Goal: Ask a question

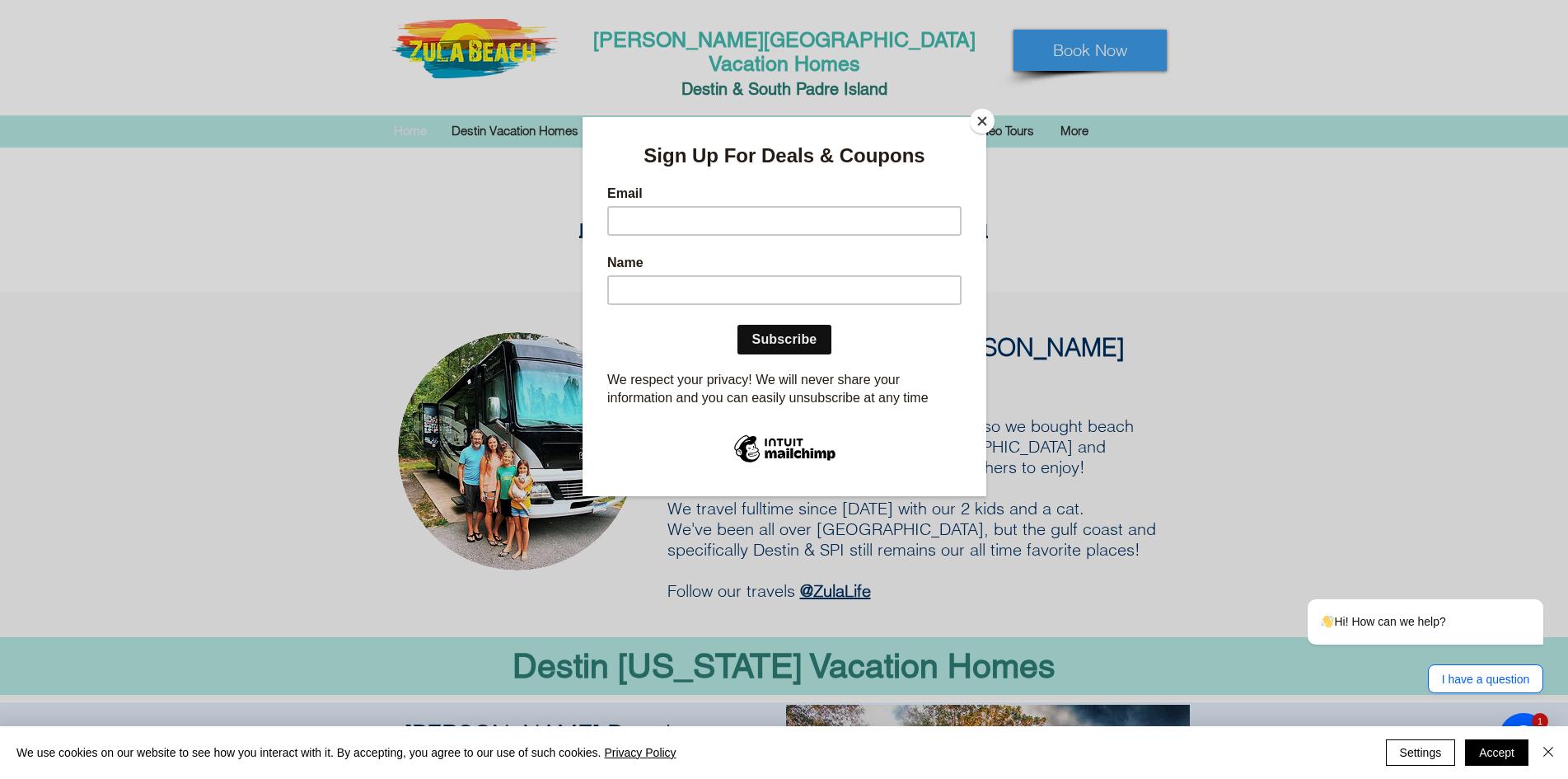
click at [1200, 373] on div at bounding box center [784, 389] width 1568 height 779
click at [155, 364] on div at bounding box center [784, 389] width 1568 height 779
click at [1384, 622] on span "Hi! How can we help?" at bounding box center [1383, 622] width 124 height 13
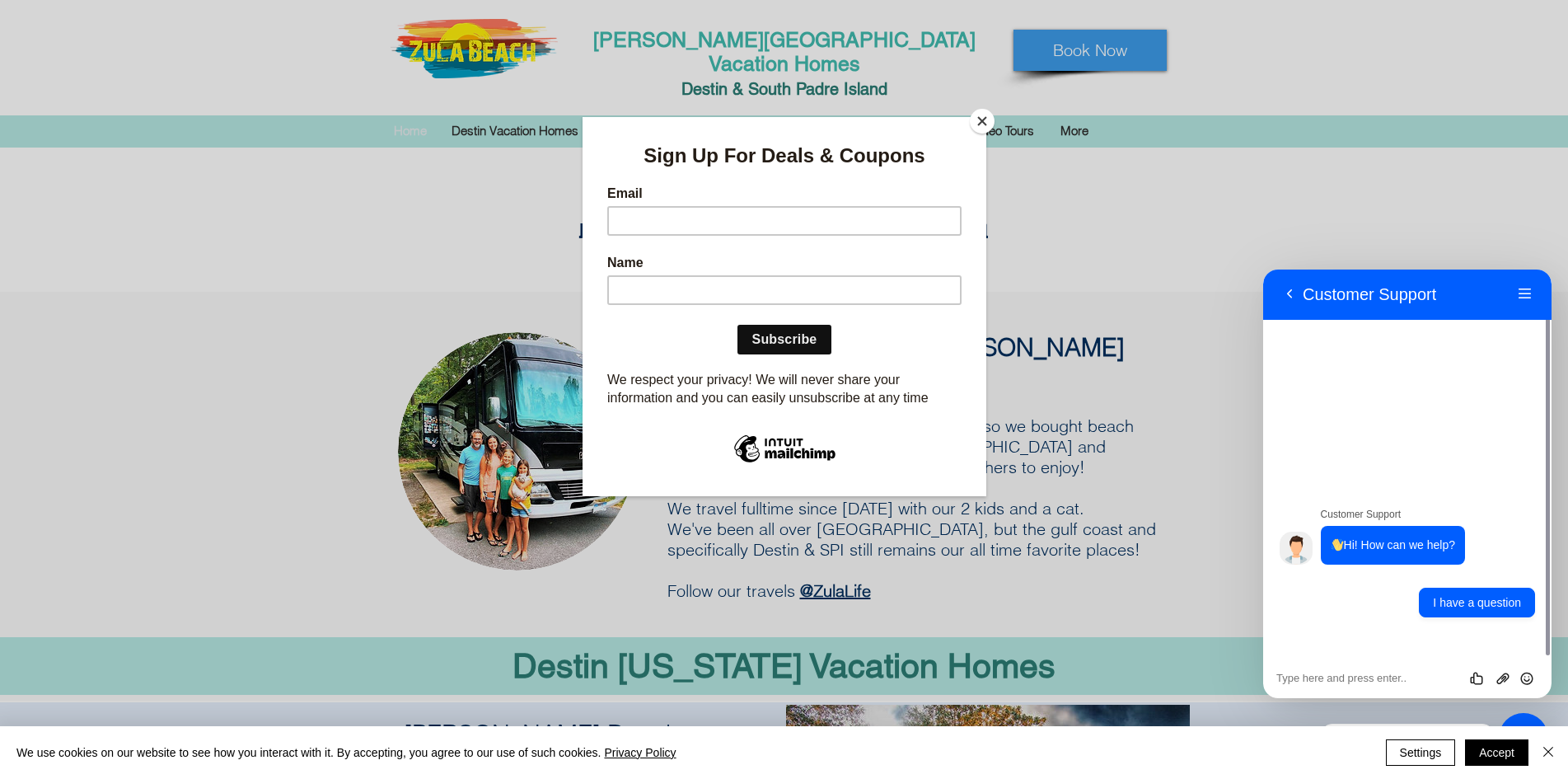
click at [1461, 603] on button "I have a question" at bounding box center [1477, 603] width 116 height 30
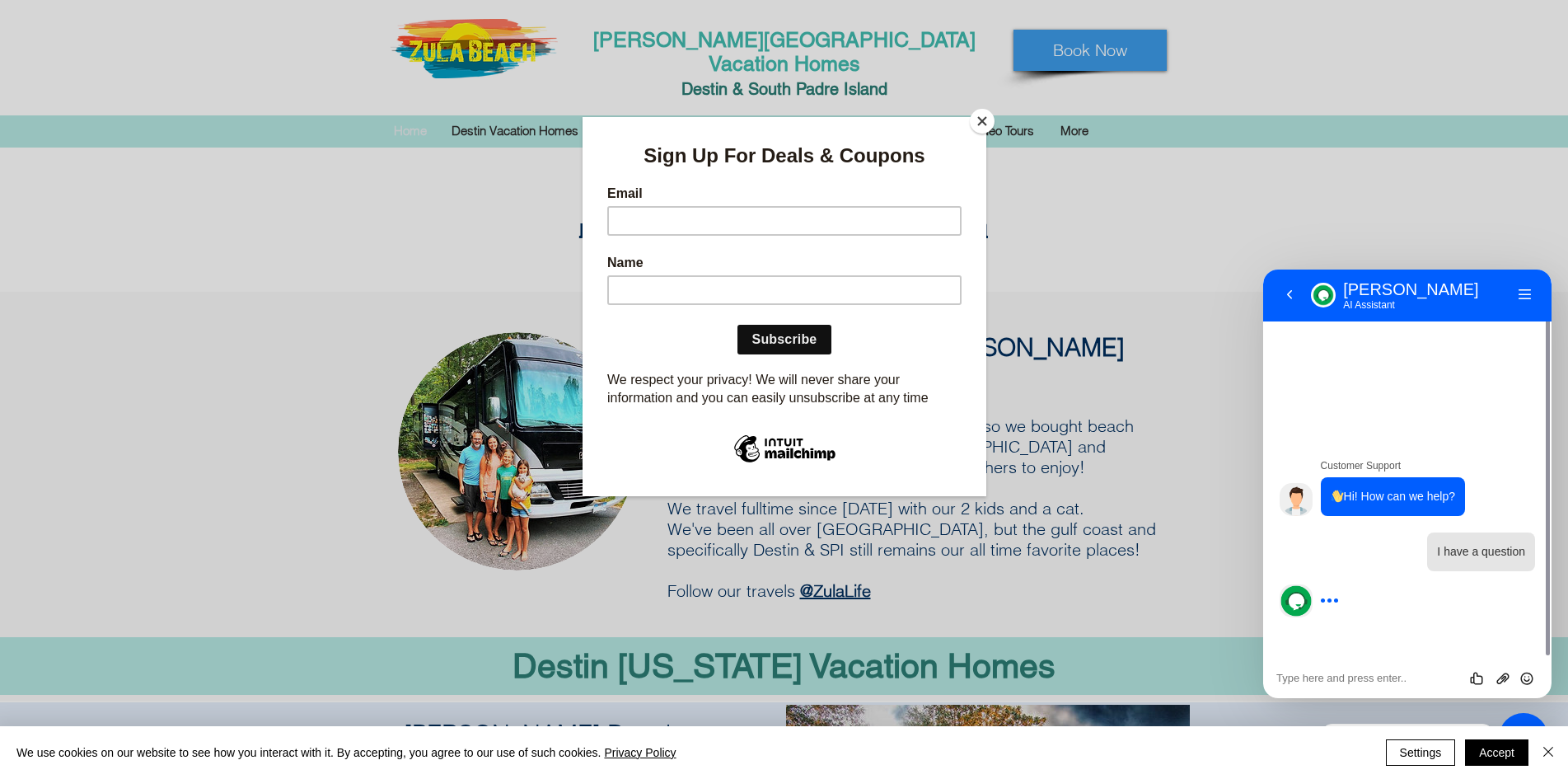
click at [982, 117] on button "Close" at bounding box center [983, 121] width 25 height 25
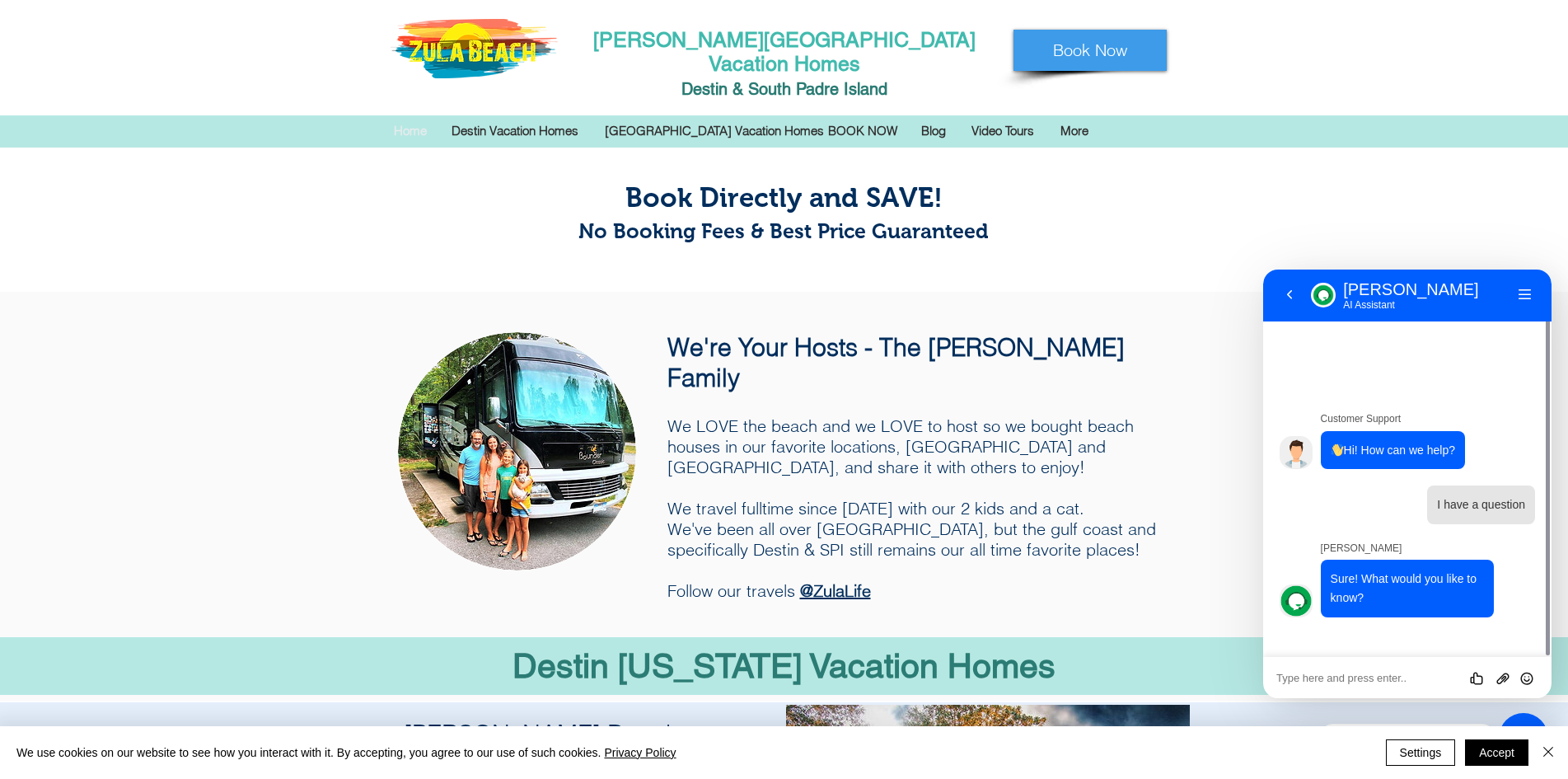
click at [1295, 677] on textarea at bounding box center [1407, 679] width 262 height 13
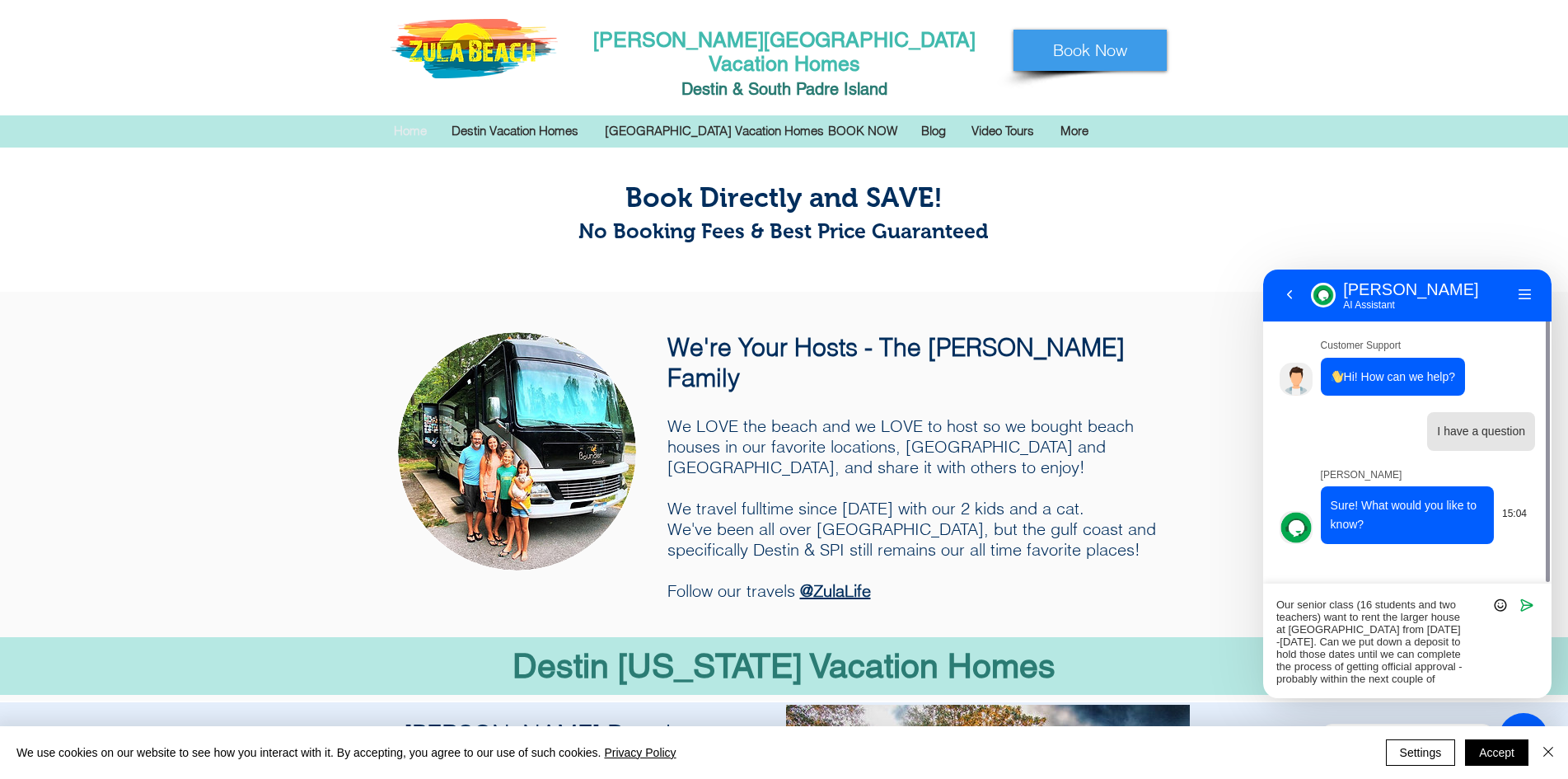
type textarea "Our senior class (16 students and two teachers) want to rent the larger house a…"
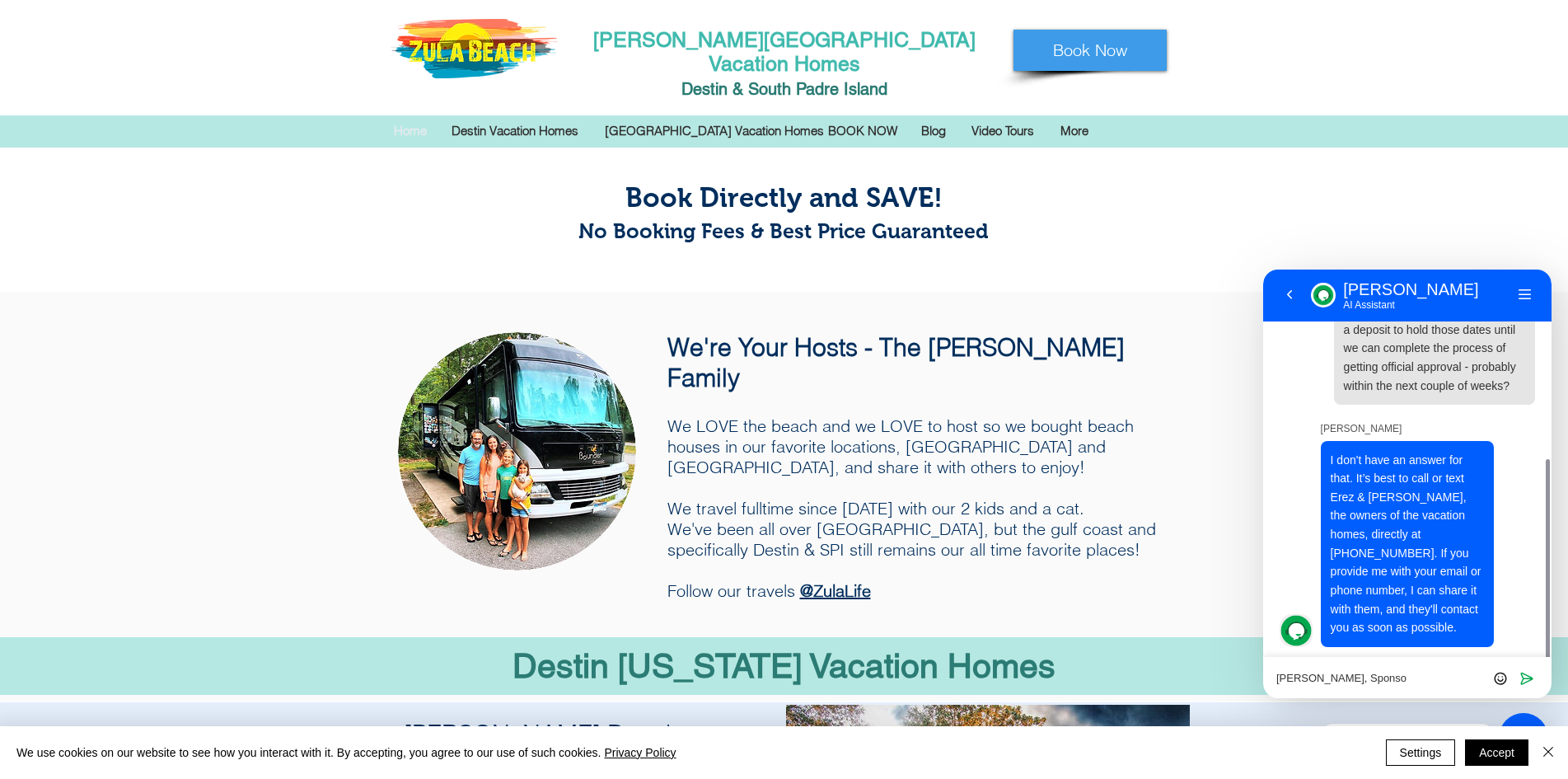
scroll to position [307, 0]
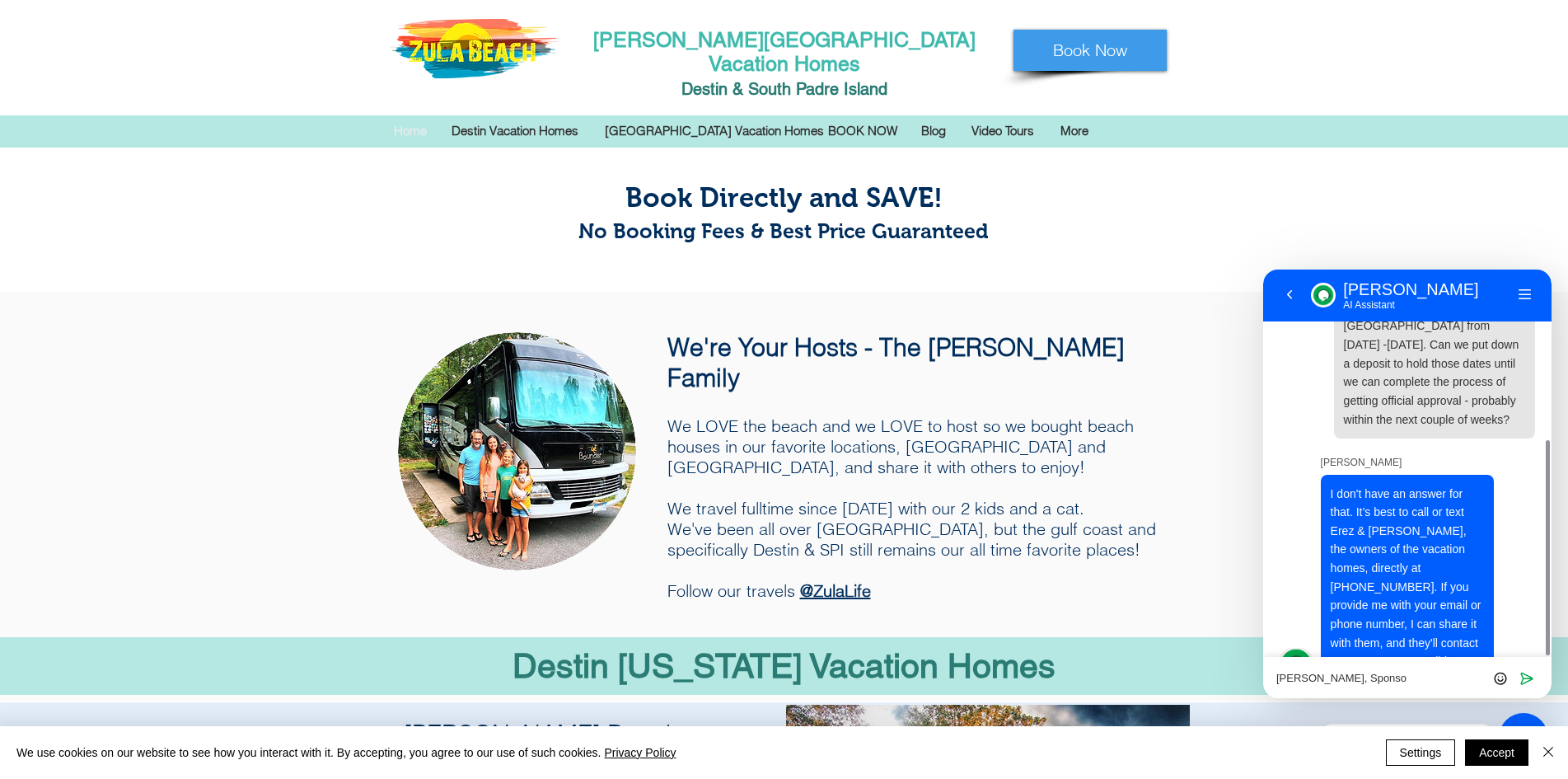
type textarea "[PERSON_NAME], Sponsor"
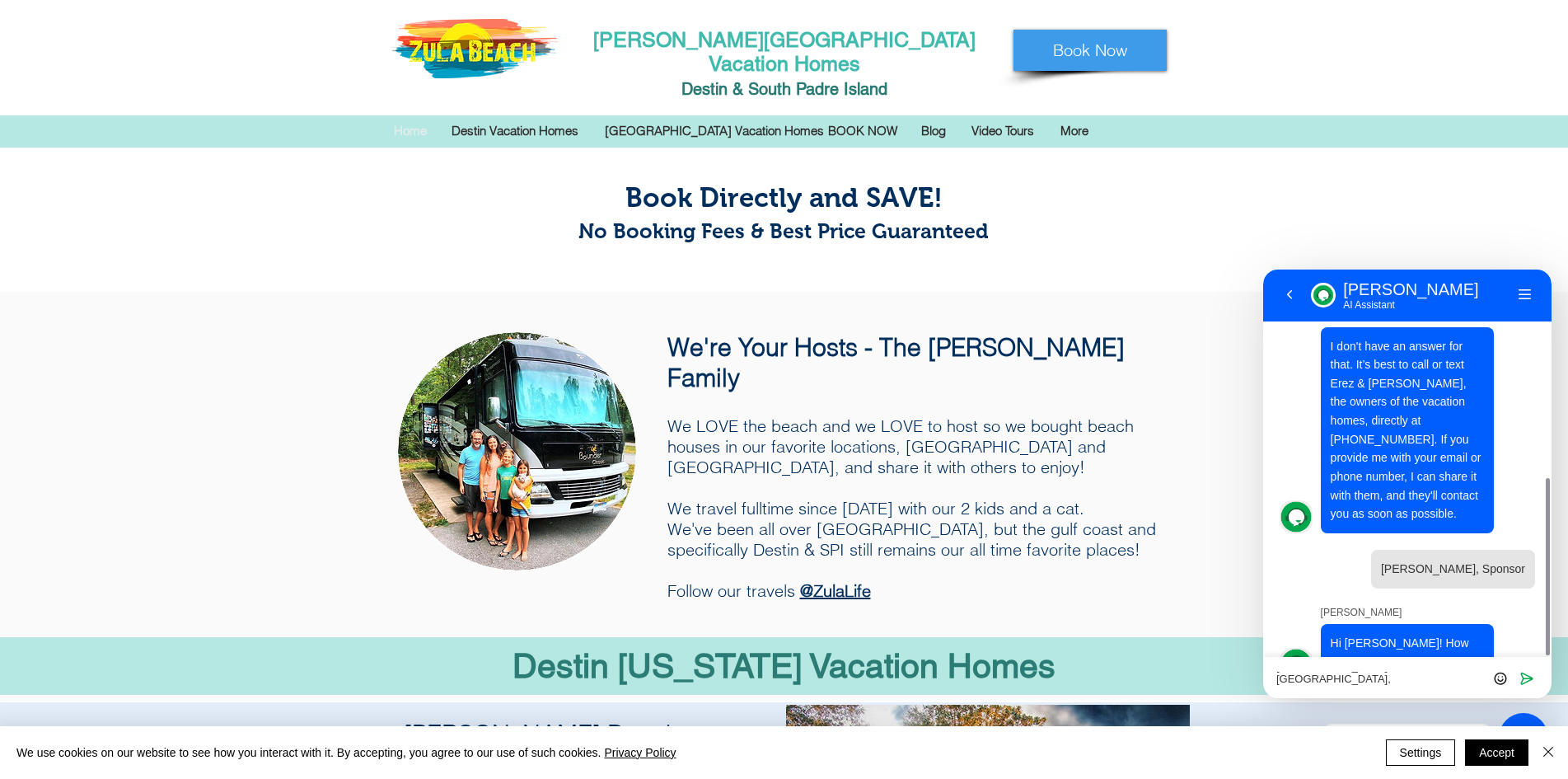
scroll to position [0, 0]
type textarea "[GEOGRAPHIC_DATA], [GEOGRAPHIC_DATA], [GEOGRAPHIC_DATA]"
click at [1528, 665] on icon "Send" at bounding box center [1527, 666] width 14 height 14
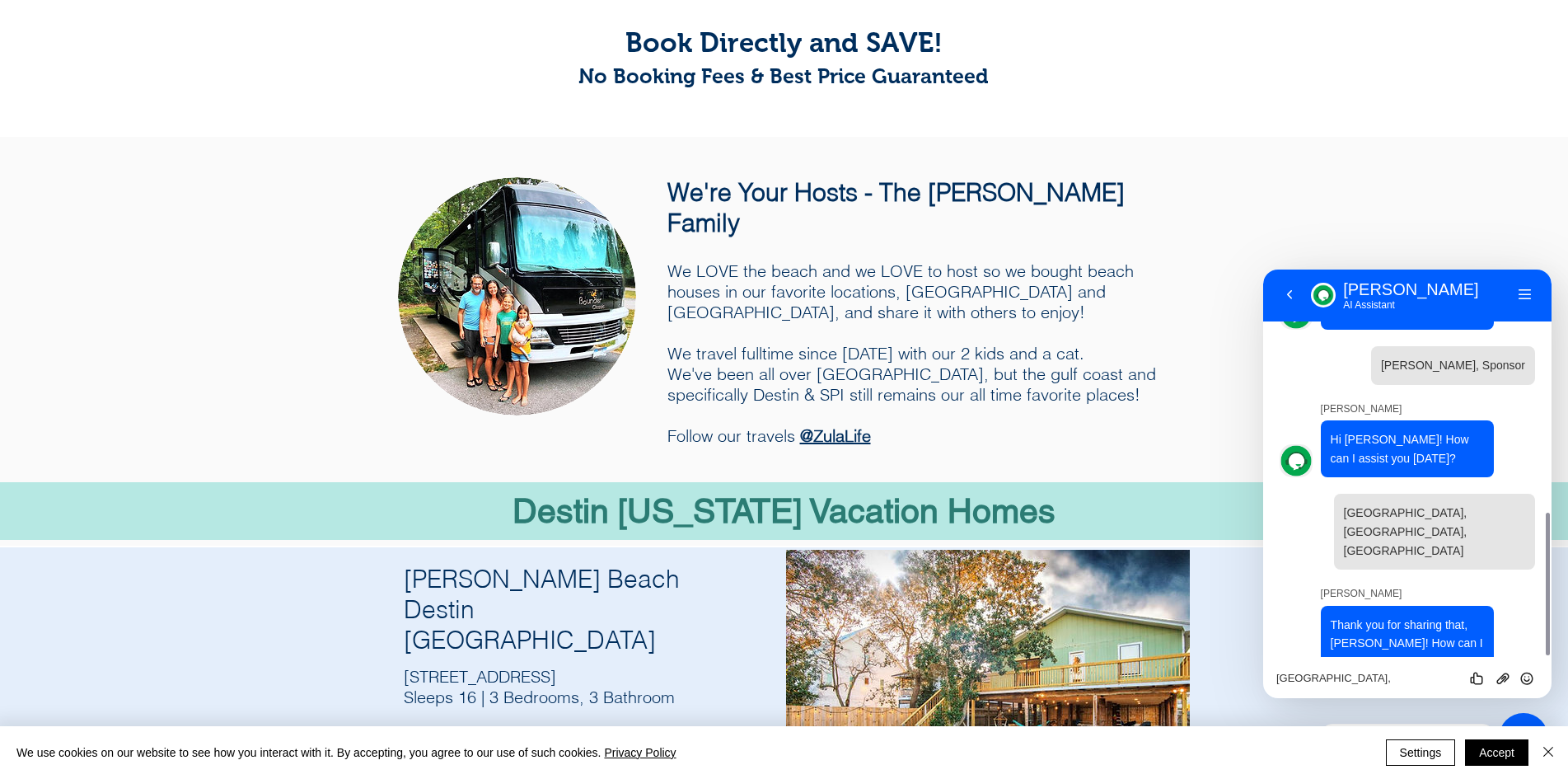
scroll to position [165, 0]
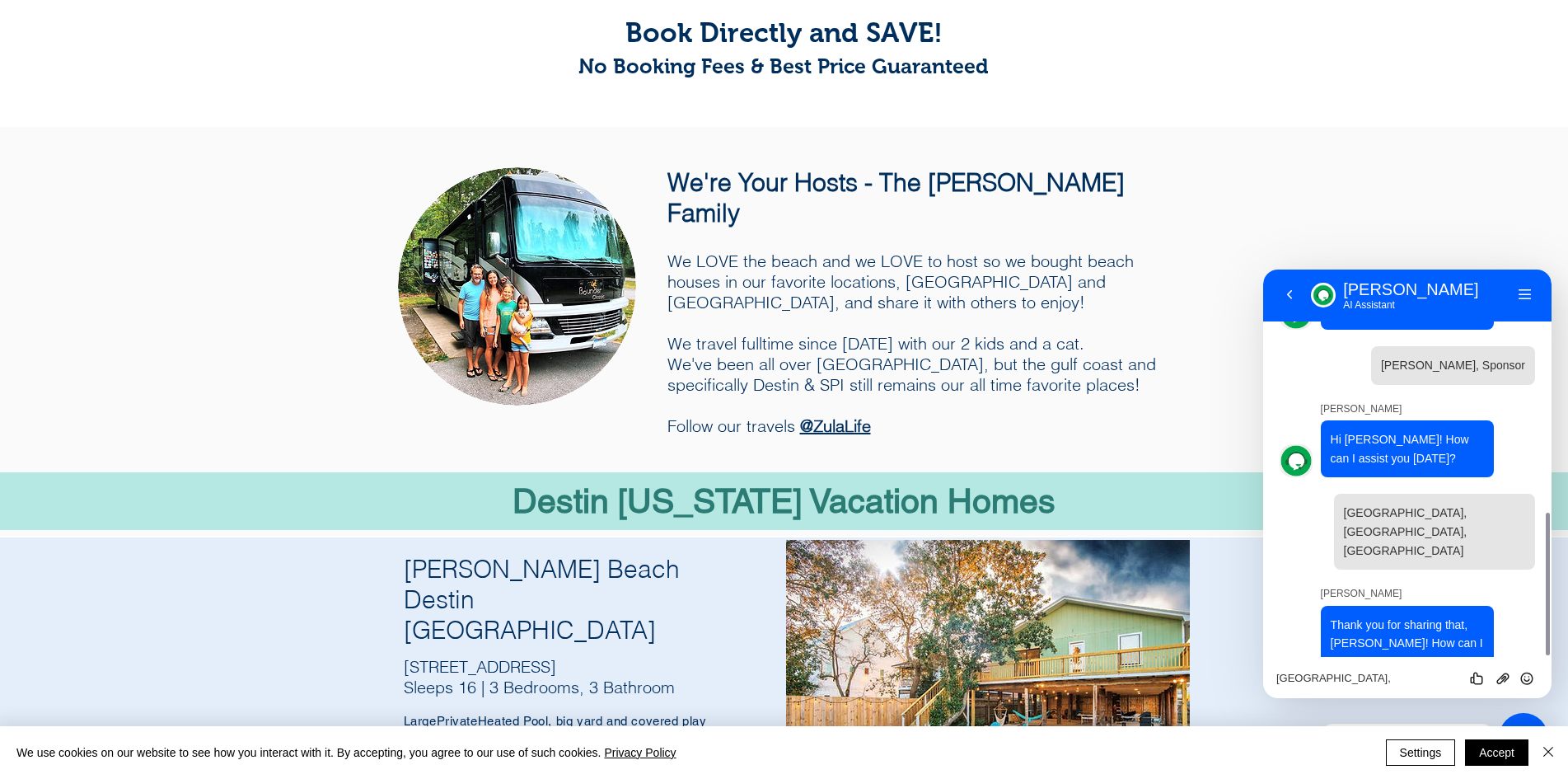
click at [1405, 674] on textarea "[GEOGRAPHIC_DATA], [GEOGRAPHIC_DATA], [GEOGRAPHIC_DATA]" at bounding box center [1407, 679] width 262 height 13
type textarea "3"
type textarea "[PERSON_NAME] [PHONE_NUMBER] [EMAIL_ADDRESS][DOMAIN_NAME]"
drag, startPoint x: 1562, startPoint y: 470, endPoint x: 1562, endPoint y: 496, distance: 26.0
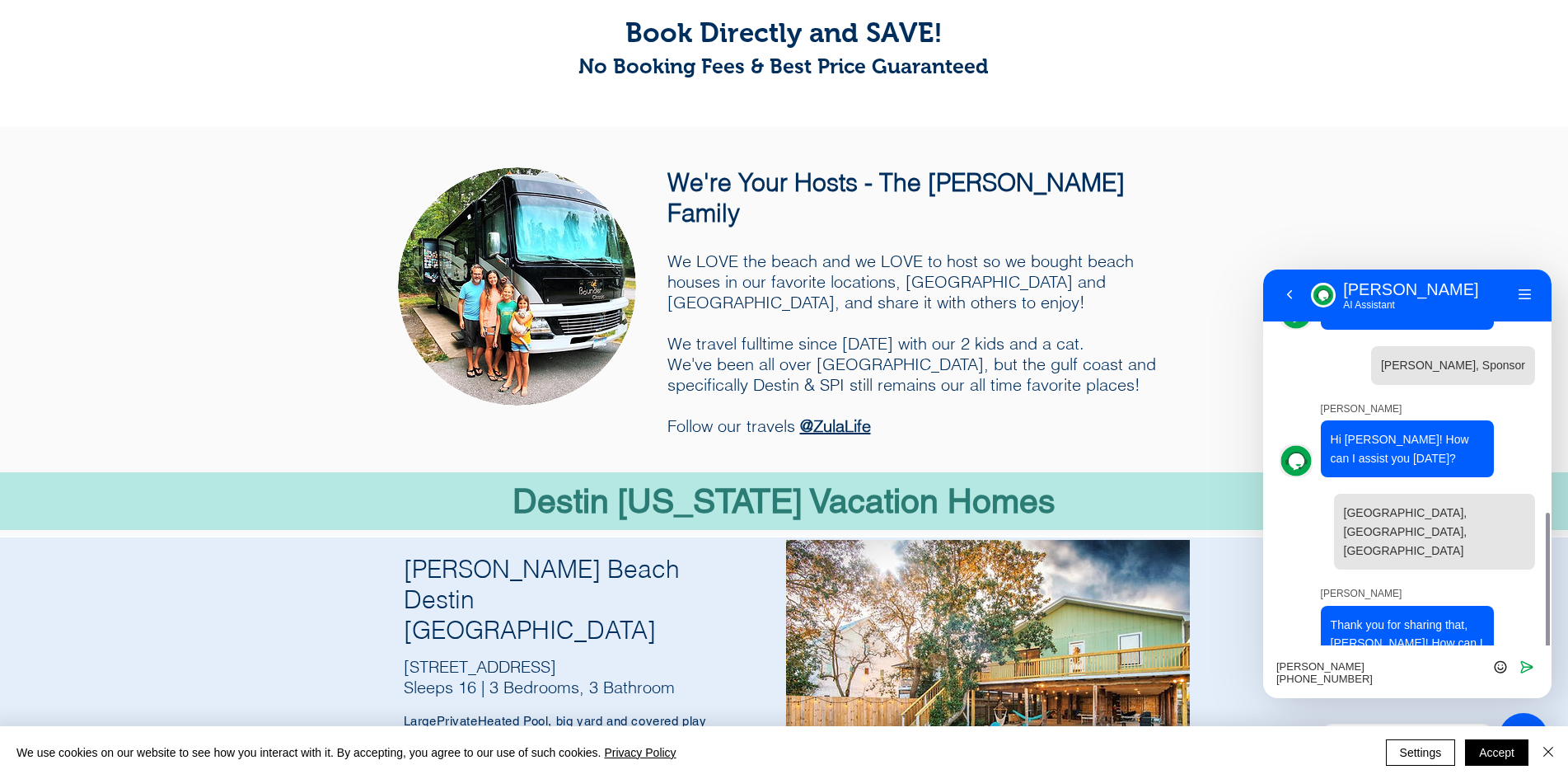
click at [1562, 496] on div "main content" at bounding box center [784, 502] width 1568 height 58
click at [1522, 665] on icon "Send" at bounding box center [1527, 666] width 14 height 14
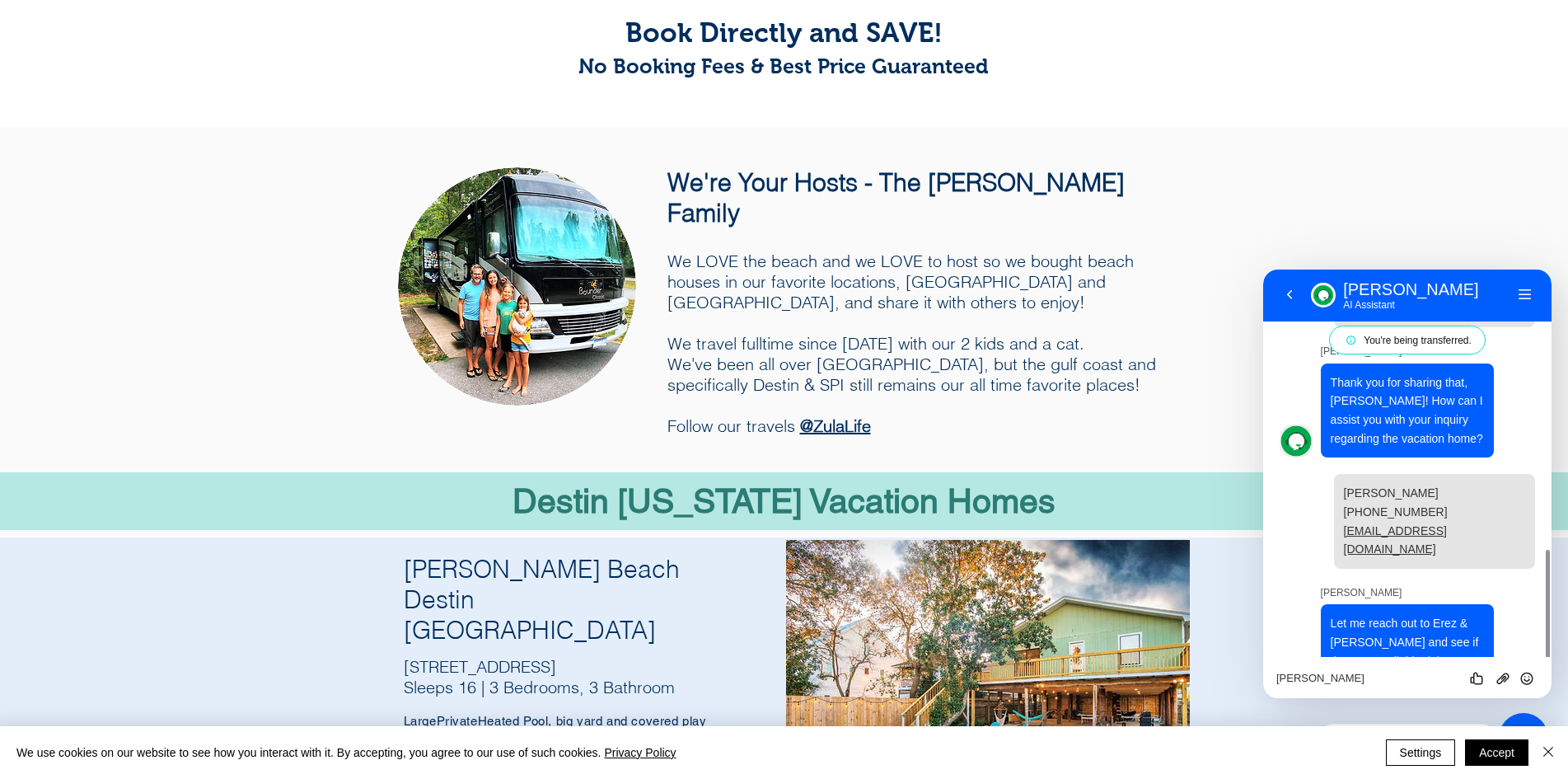
scroll to position [935, 0]
drag, startPoint x: 1563, startPoint y: 475, endPoint x: 1574, endPoint y: 420, distance: 56.1
click at [1568, 424] on html "top of page Skip to Main Content [PERSON_NAME] Beach Vacation Homes Destin & [G…" at bounding box center [784, 224] width 1568 height 779
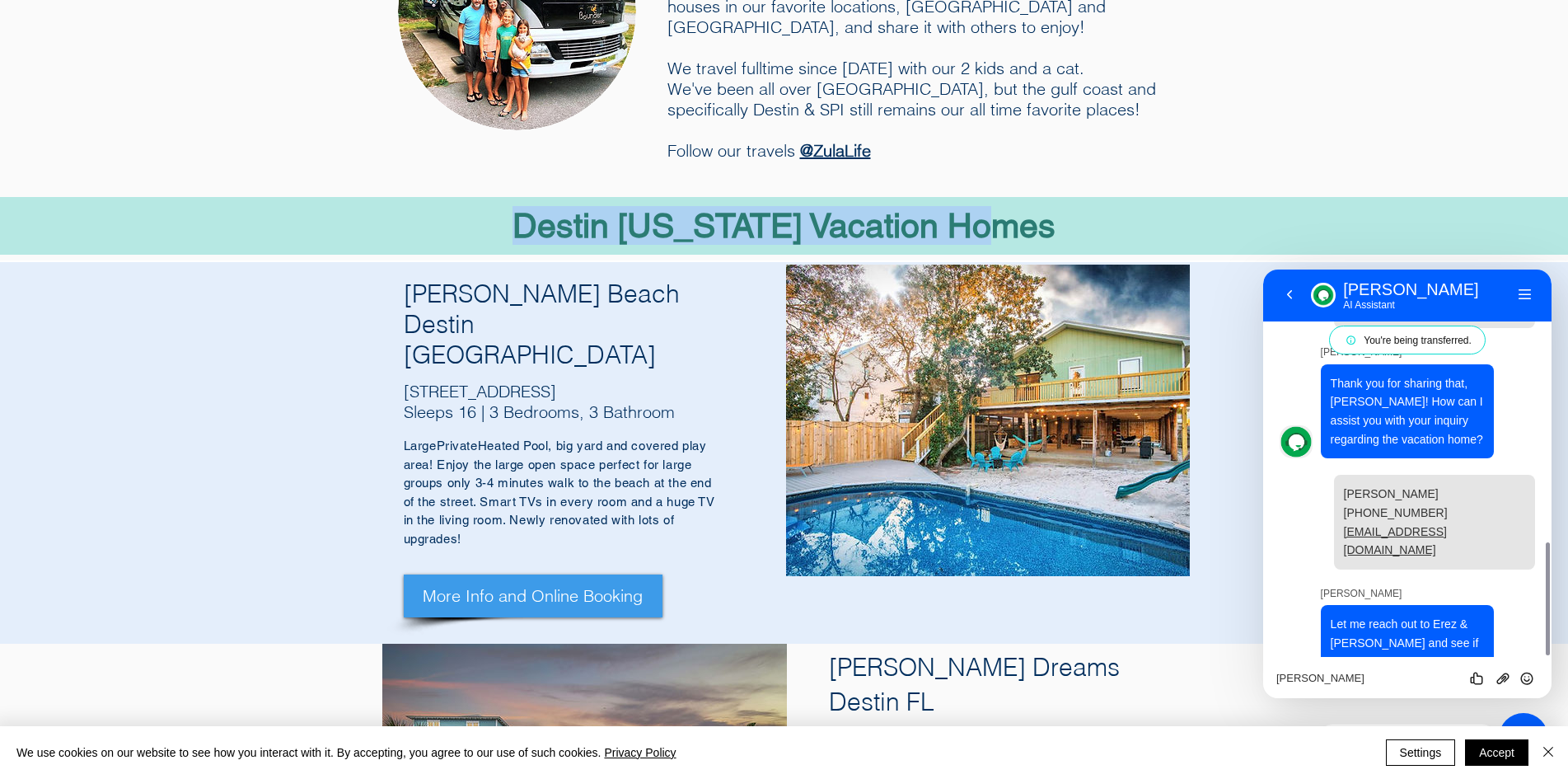
scroll to position [0, 0]
